Goal: Task Accomplishment & Management: Manage account settings

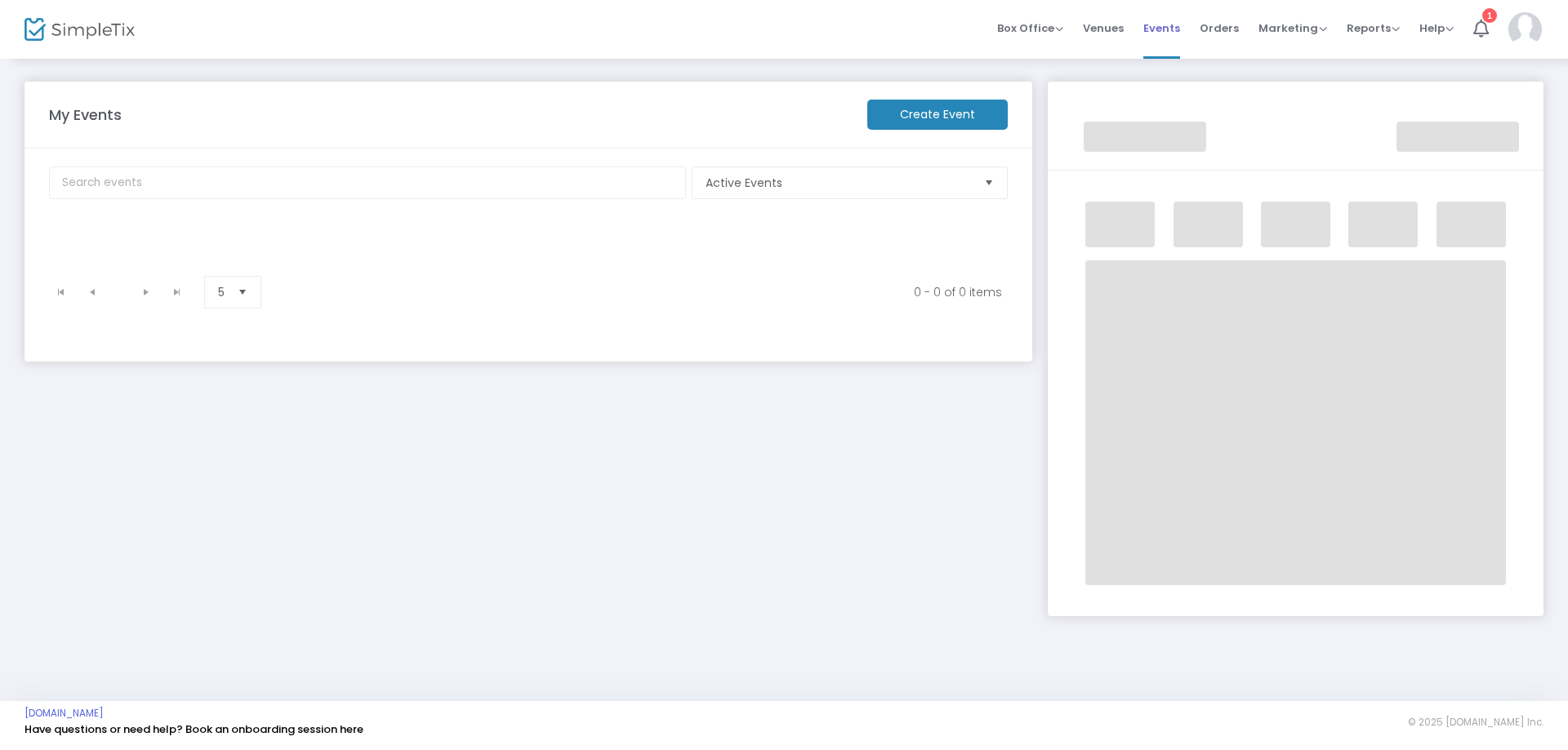
click at [1173, 31] on span "Events" at bounding box center [1161, 27] width 36 height 41
click at [65, 288] on kendo-pager-prev-buttons at bounding box center [76, 292] width 62 height 25
click at [1166, 29] on span "Events" at bounding box center [1161, 27] width 36 height 41
click at [1167, 32] on span "Events" at bounding box center [1161, 27] width 36 height 41
click at [94, 298] on kendo-pager-prev-buttons at bounding box center [76, 292] width 62 height 25
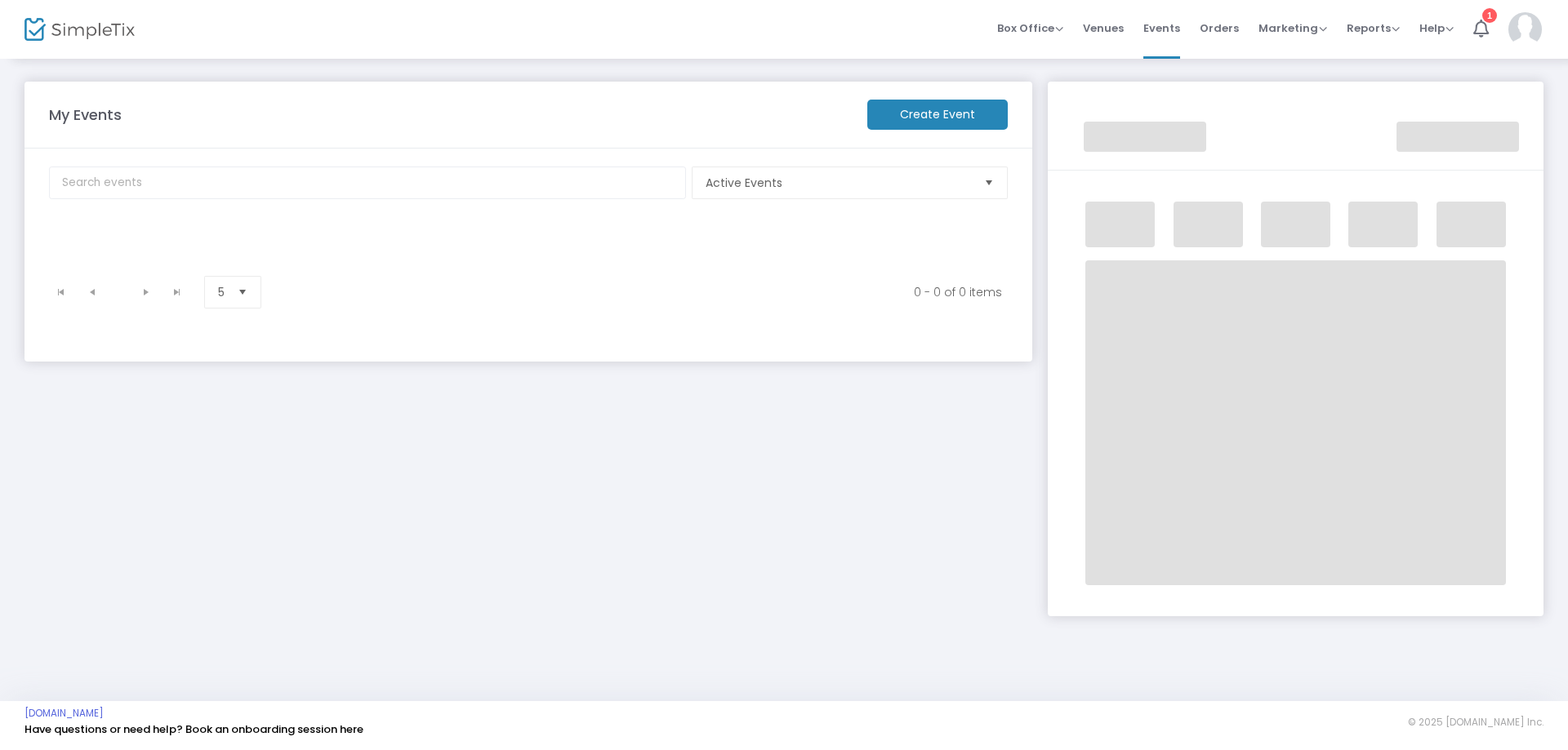
click at [89, 292] on kendo-pager-prev-buttons at bounding box center [76, 292] width 62 height 25
click at [60, 293] on kendo-pager-prev-buttons at bounding box center [76, 292] width 62 height 25
click at [246, 292] on span "Select" at bounding box center [242, 292] width 26 height 26
click at [990, 188] on span "Select" at bounding box center [987, 182] width 26 height 26
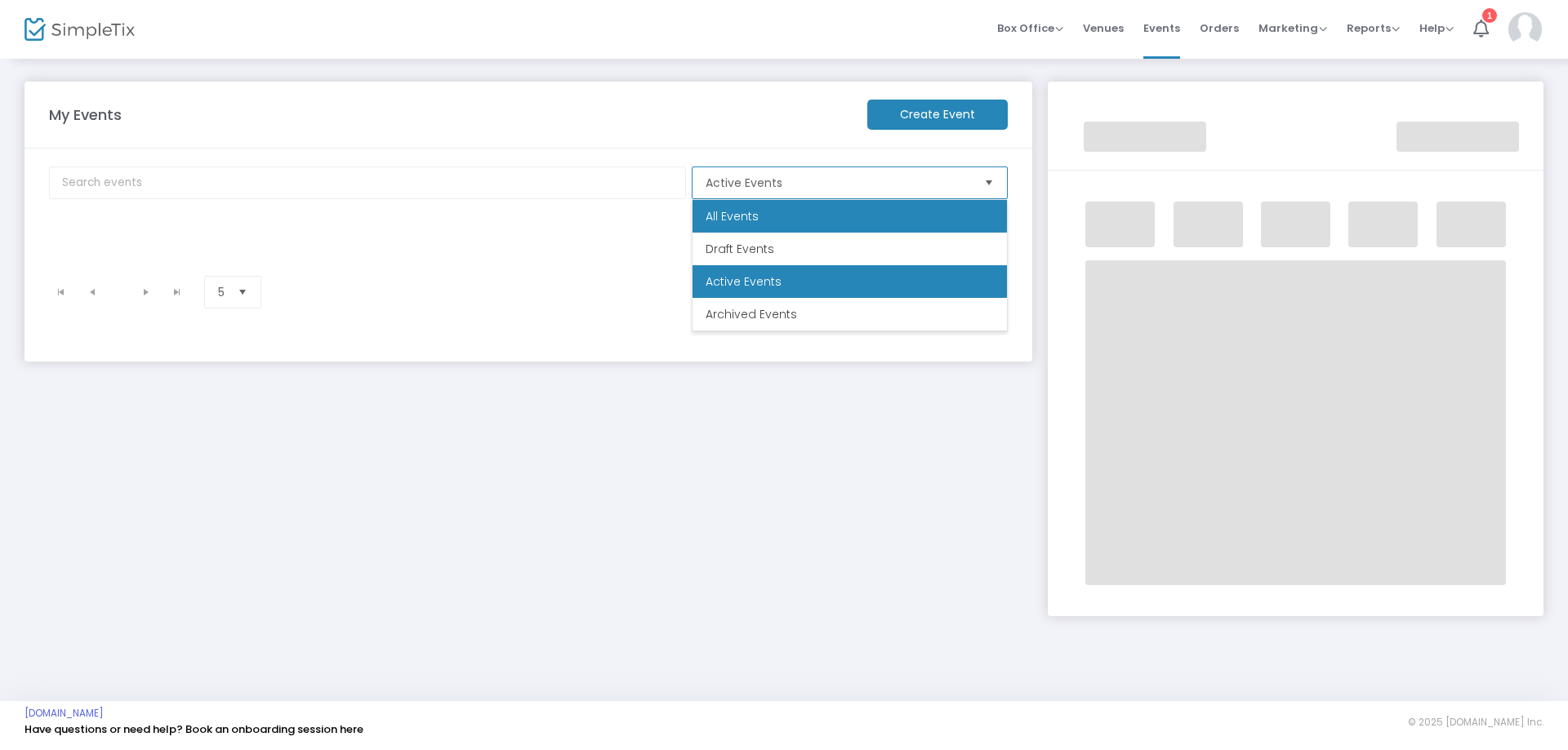
click at [970, 220] on li "All Events" at bounding box center [849, 216] width 315 height 32
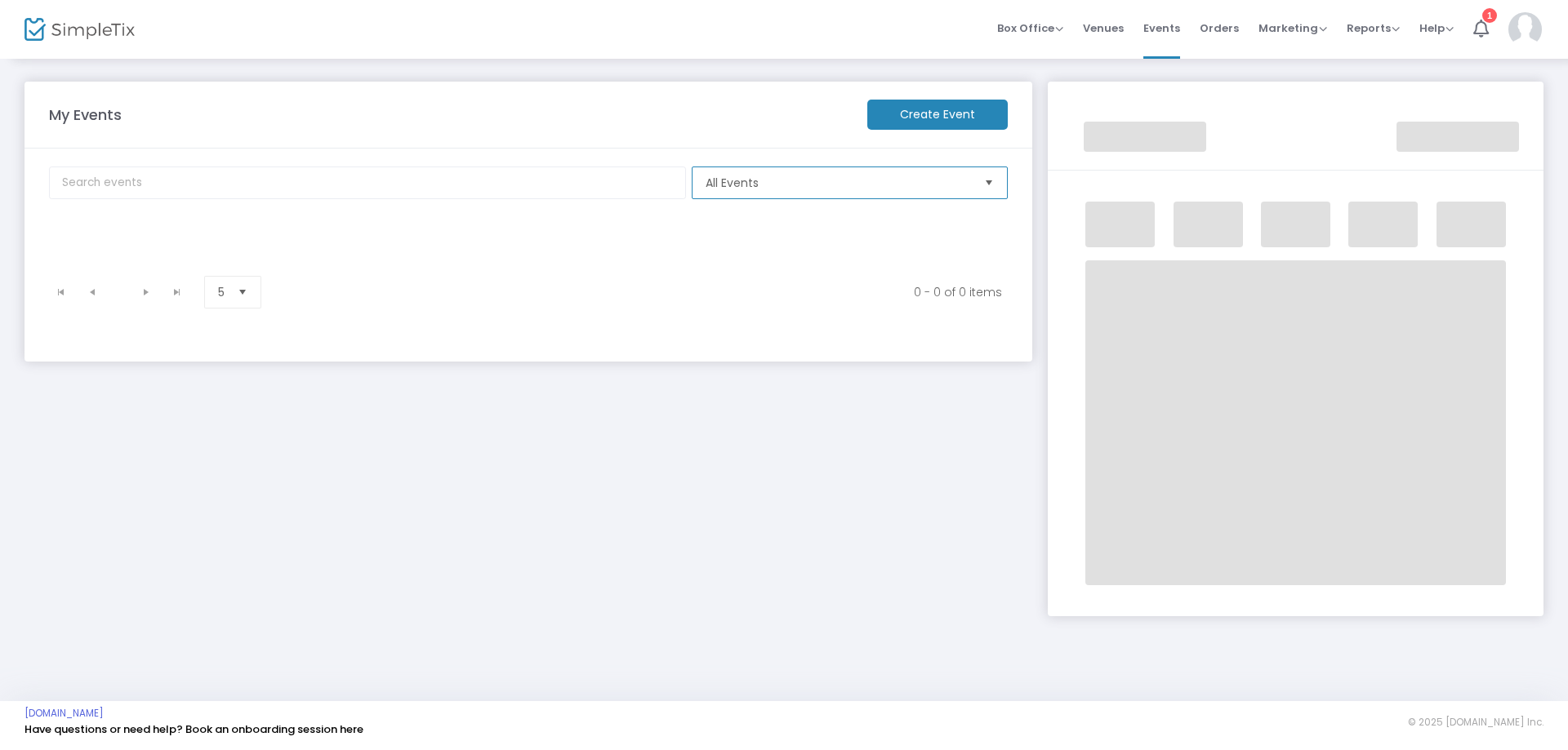
click at [986, 182] on span "Select" at bounding box center [987, 182] width 26 height 26
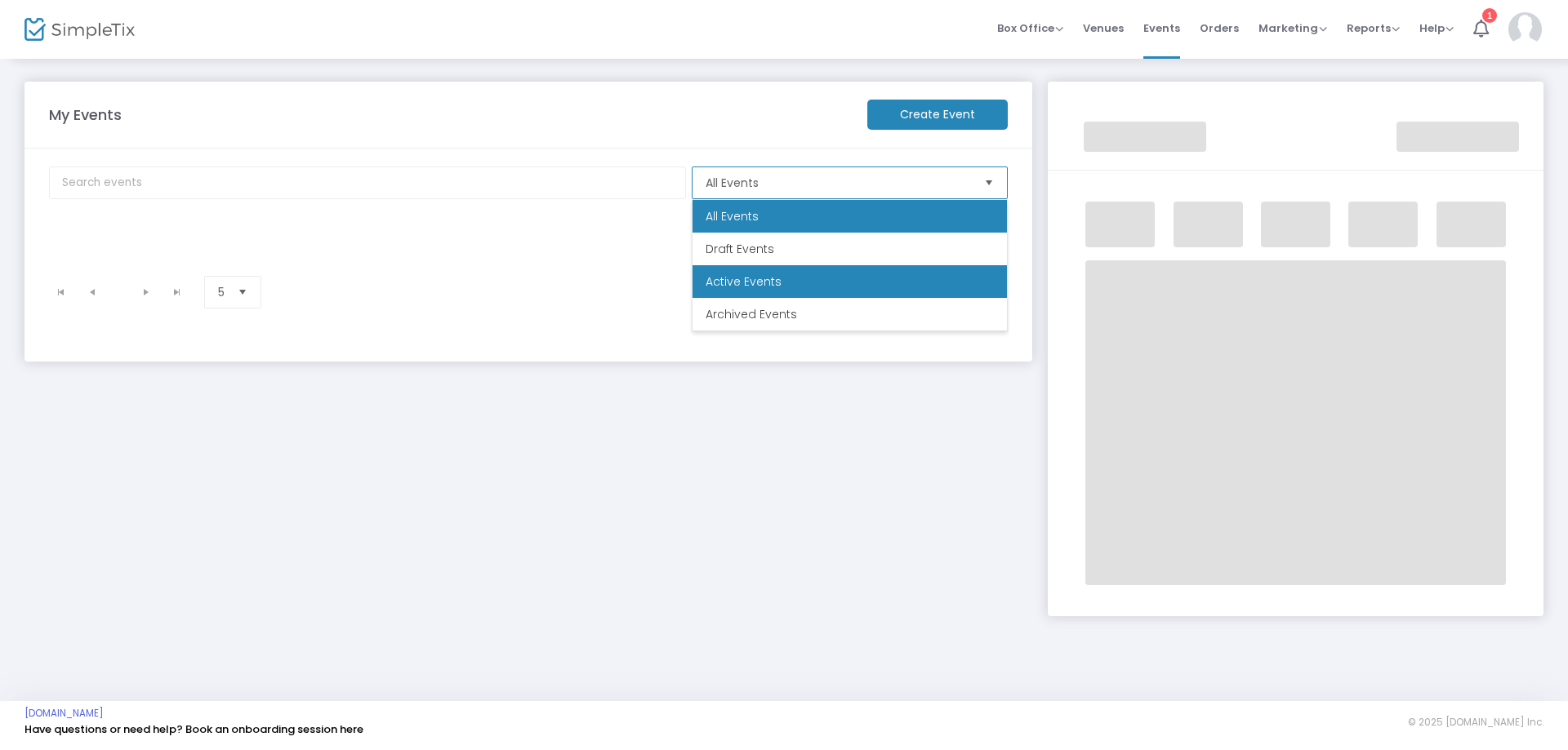
click at [936, 286] on li "Active Events" at bounding box center [849, 281] width 315 height 32
